Goal: Task Accomplishment & Management: Manage account settings

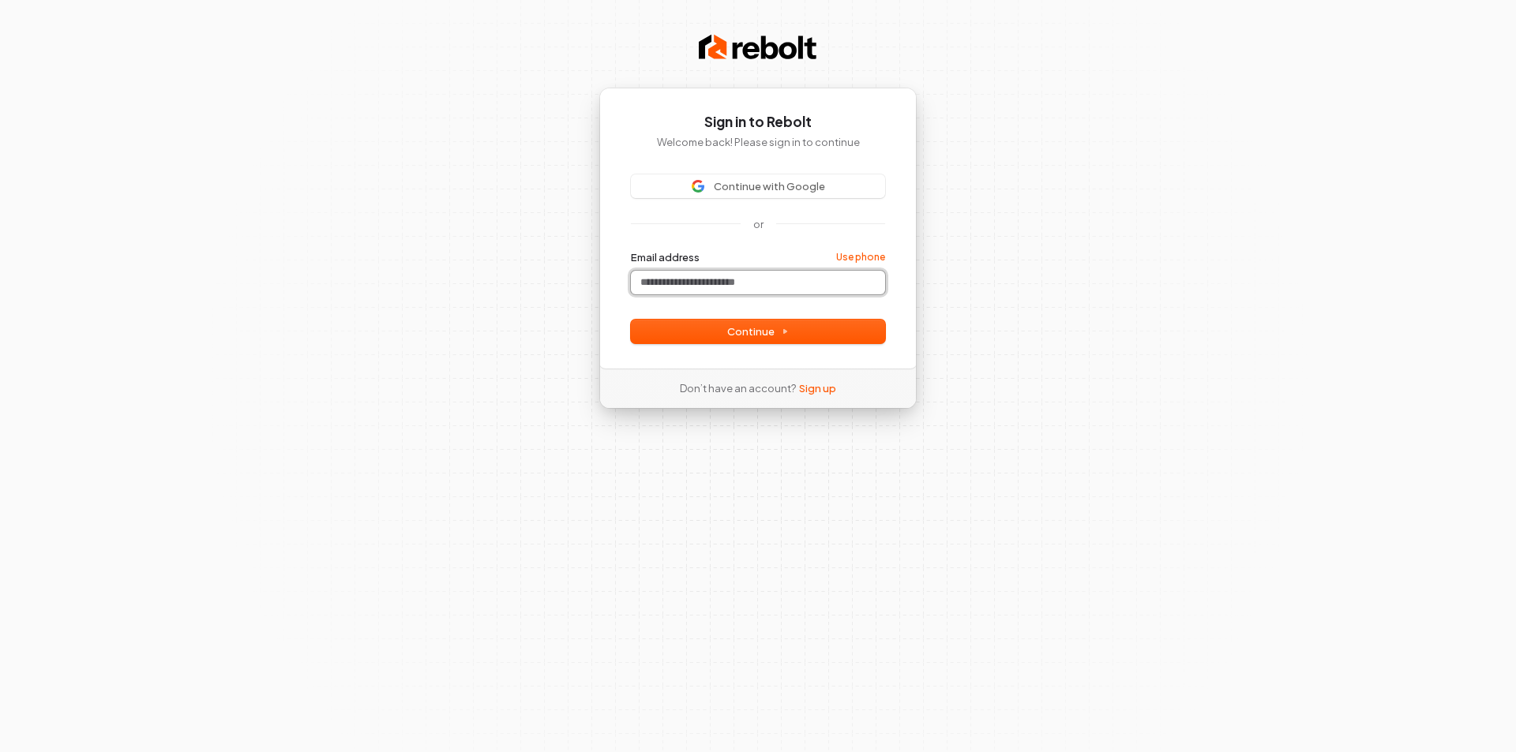
click at [677, 275] on input "Email address" at bounding box center [758, 283] width 254 height 24
click at [737, 335] on span "Continue" at bounding box center [758, 331] width 62 height 14
type input "**********"
